Goal: Information Seeking & Learning: Find specific fact

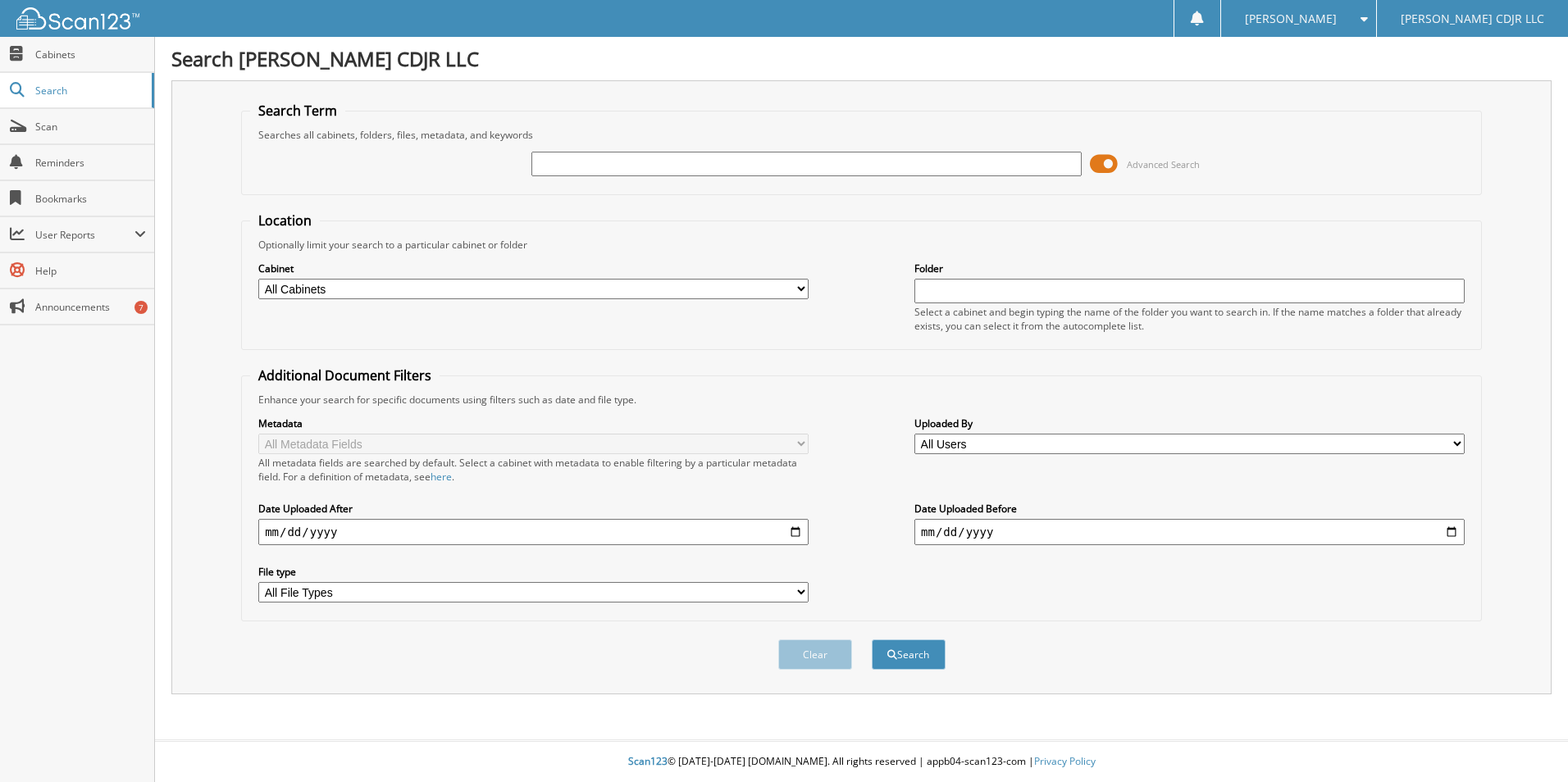
click at [1108, 162] on span at bounding box center [1103, 164] width 28 height 25
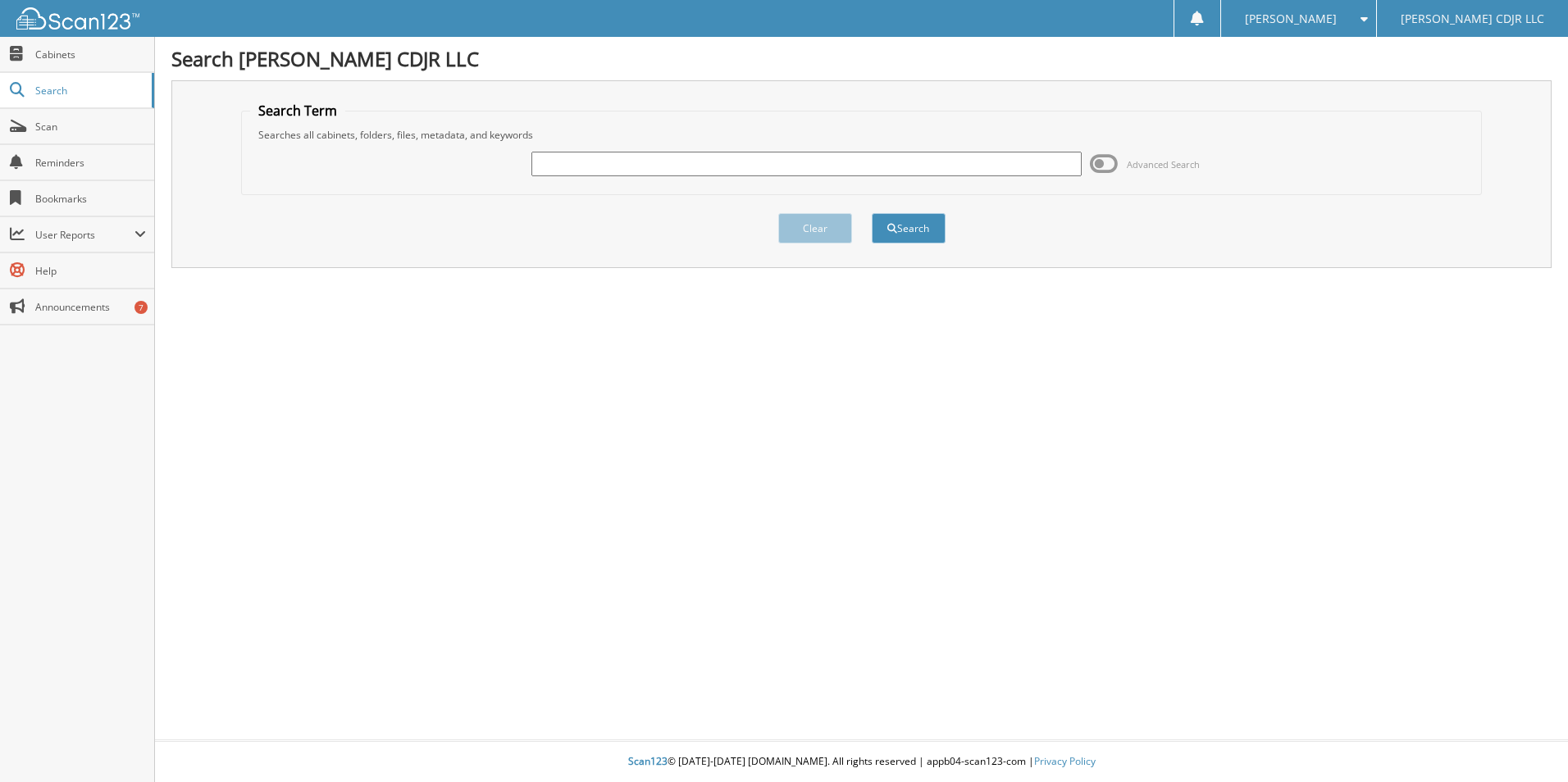
click at [661, 170] on input "text" at bounding box center [806, 164] width 550 height 25
type input "35878"
click at [872, 213] on button "Search" at bounding box center [908, 228] width 73 height 30
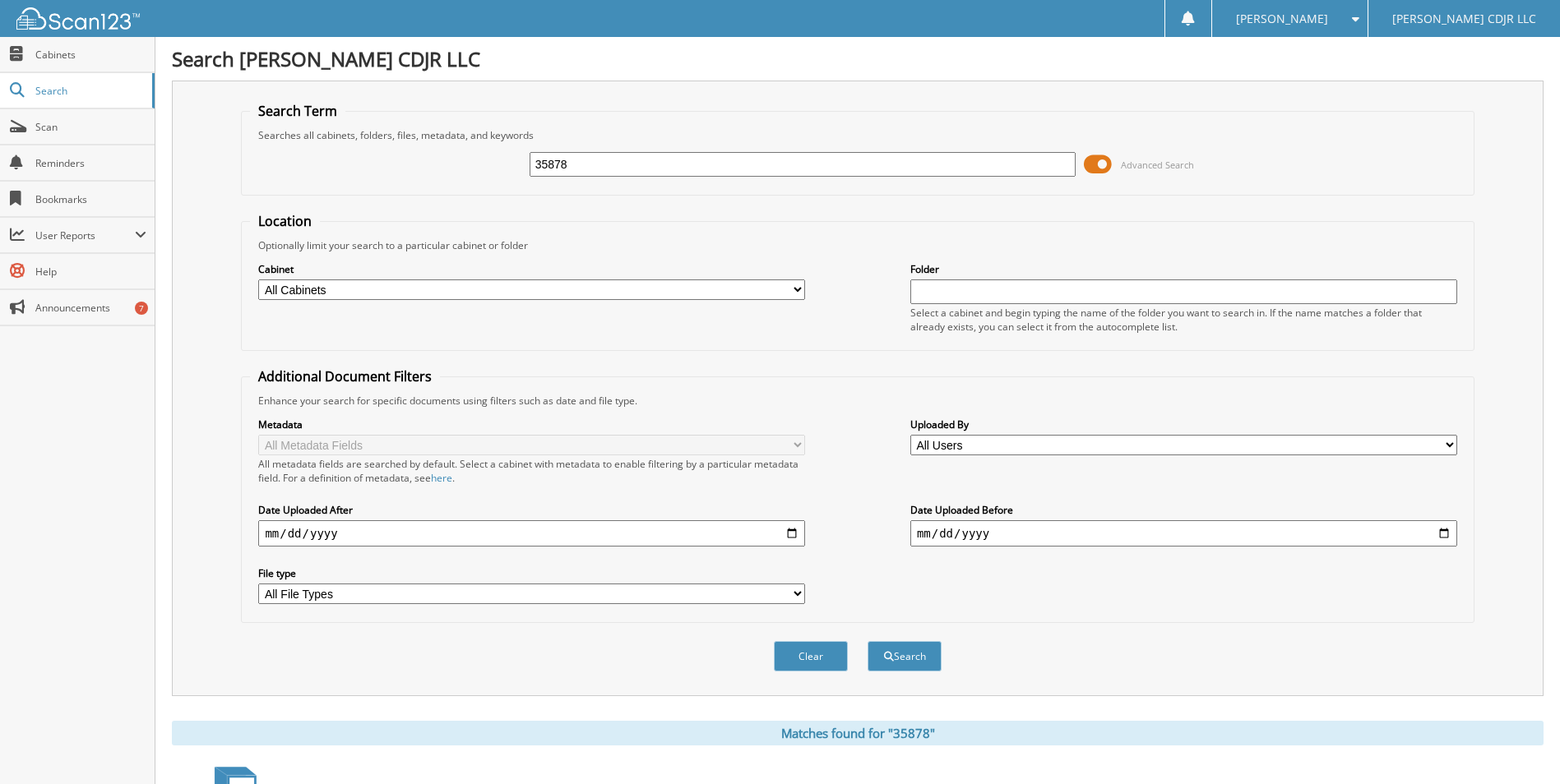
click at [868, 641] on button "Search" at bounding box center [904, 656] width 74 height 30
click at [65, 49] on span "Cabinets" at bounding box center [91, 55] width 111 height 14
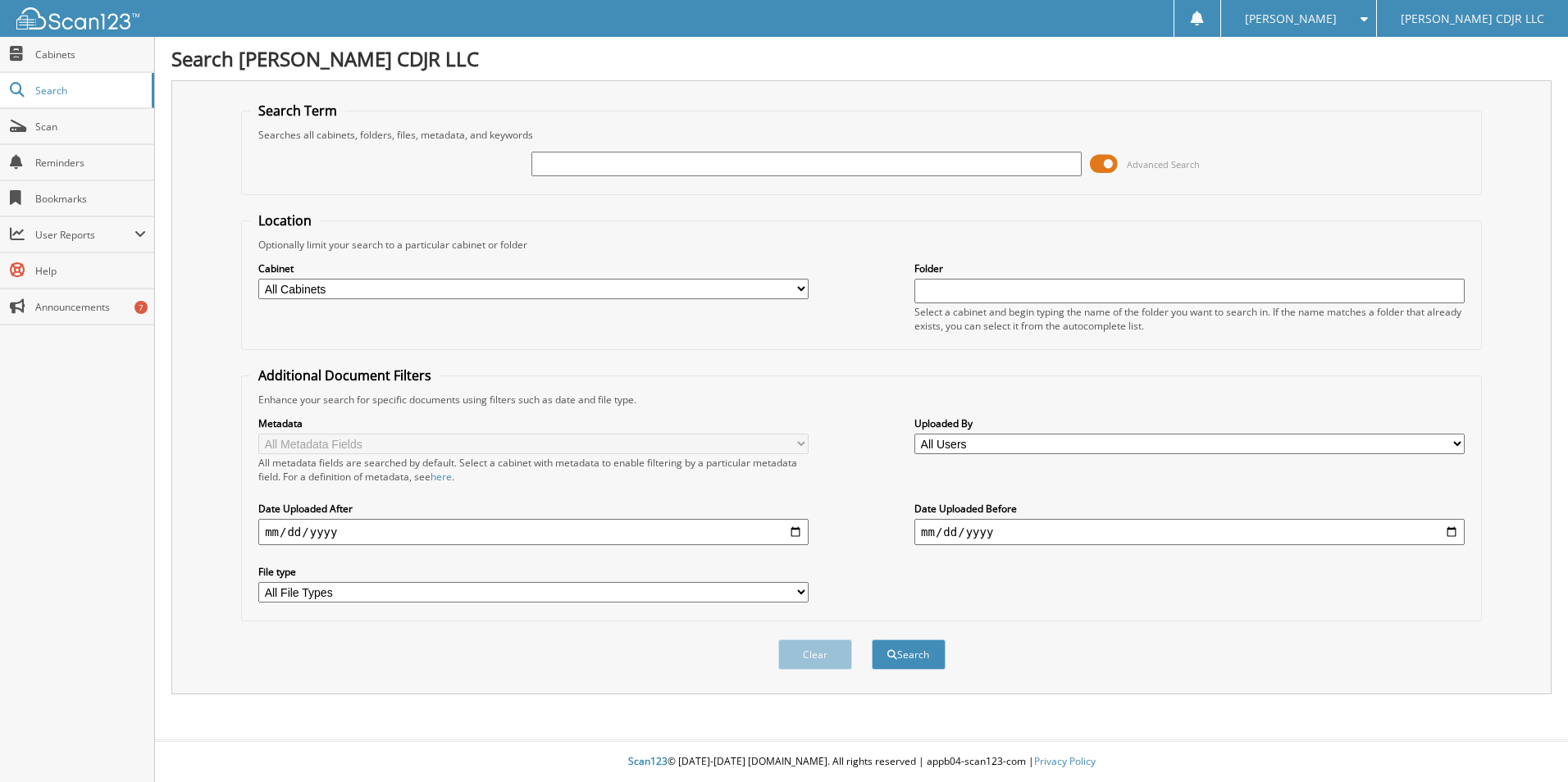
click at [1103, 164] on span at bounding box center [1103, 164] width 28 height 25
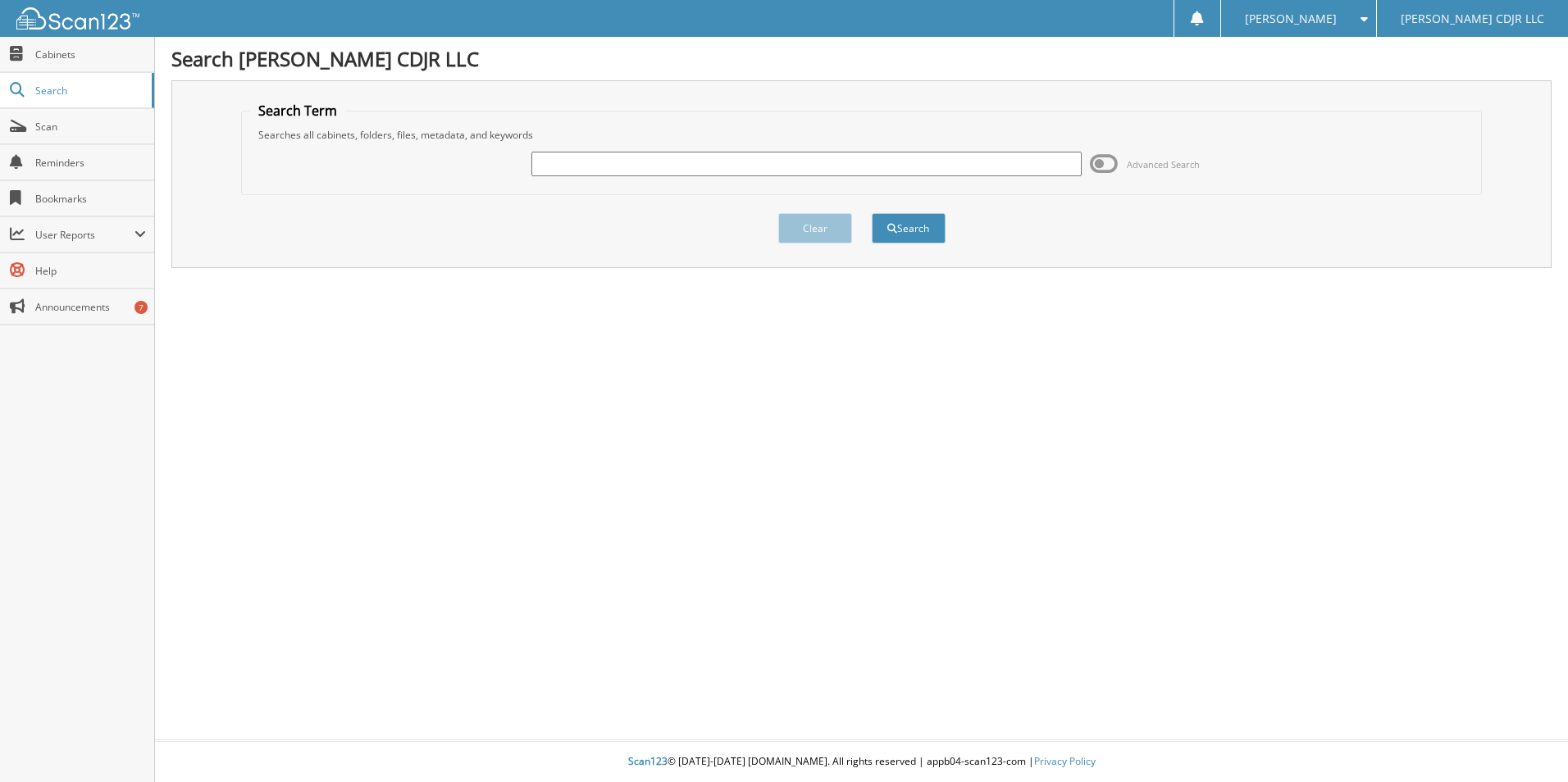
click at [582, 165] on input "text" at bounding box center [806, 164] width 550 height 25
type input "337516"
click at [872, 213] on button "Search" at bounding box center [908, 228] width 73 height 30
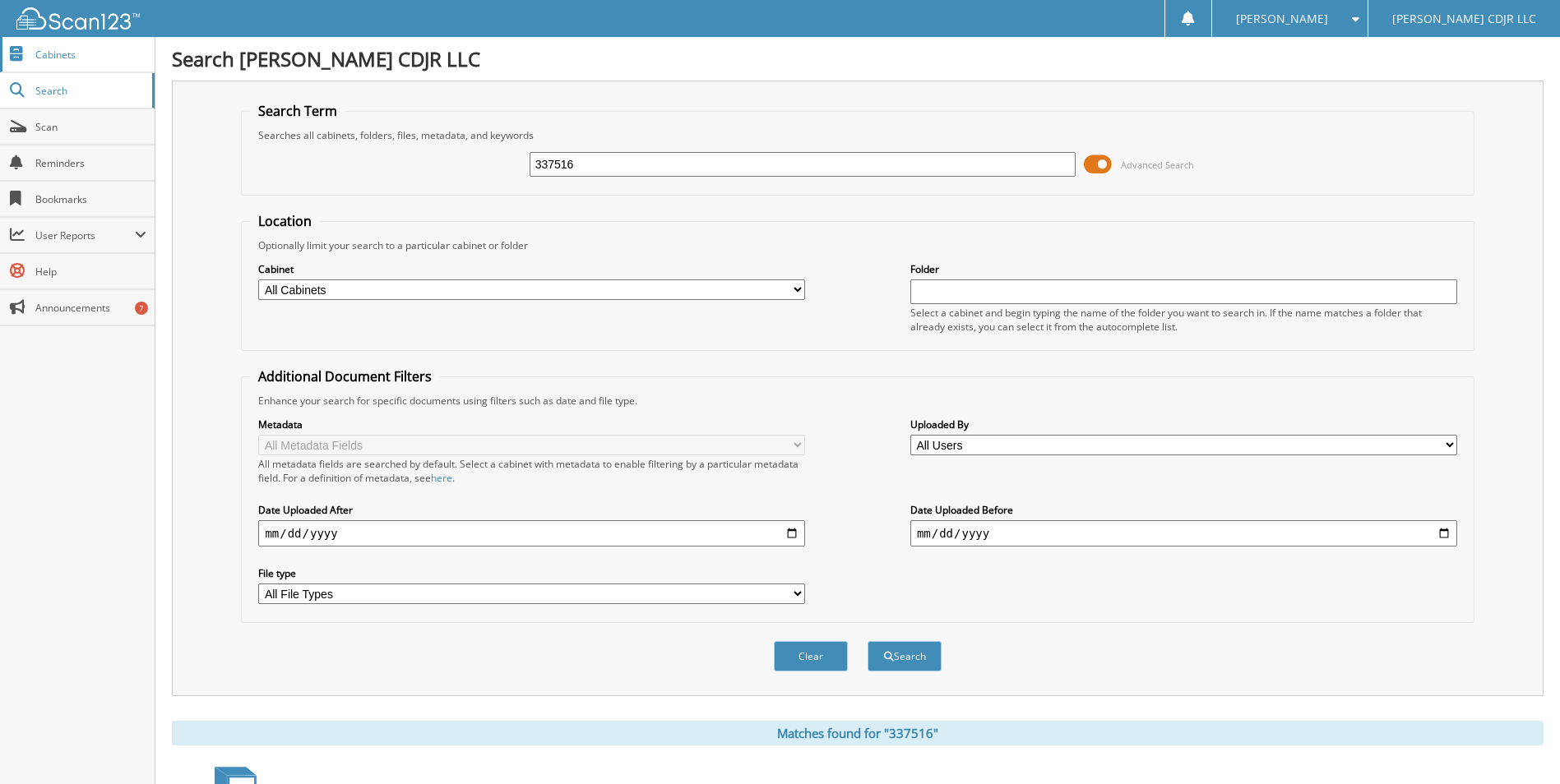
click at [70, 51] on span "Cabinets" at bounding box center [91, 55] width 111 height 14
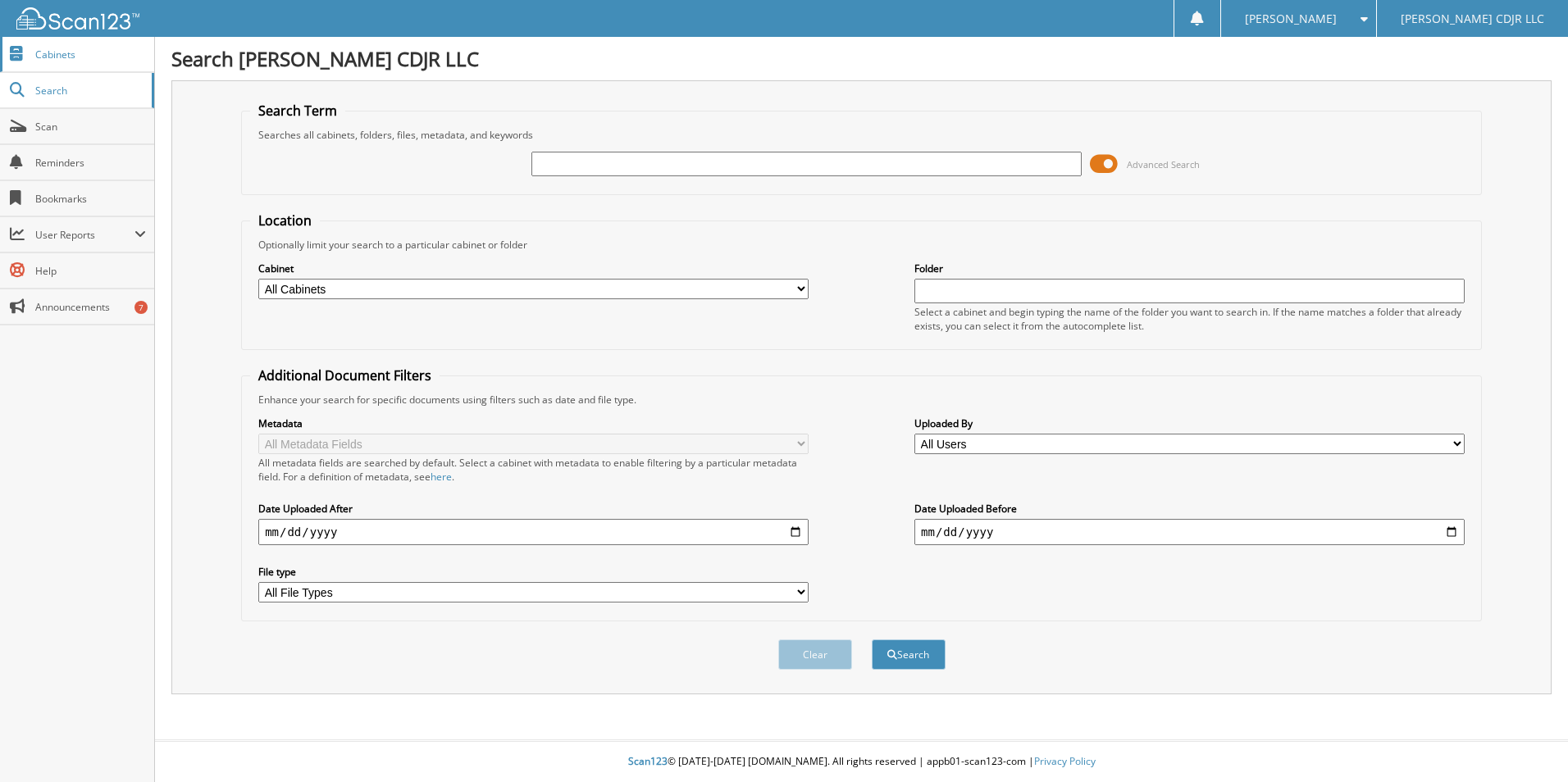
click at [74, 57] on span "Cabinets" at bounding box center [90, 55] width 111 height 14
